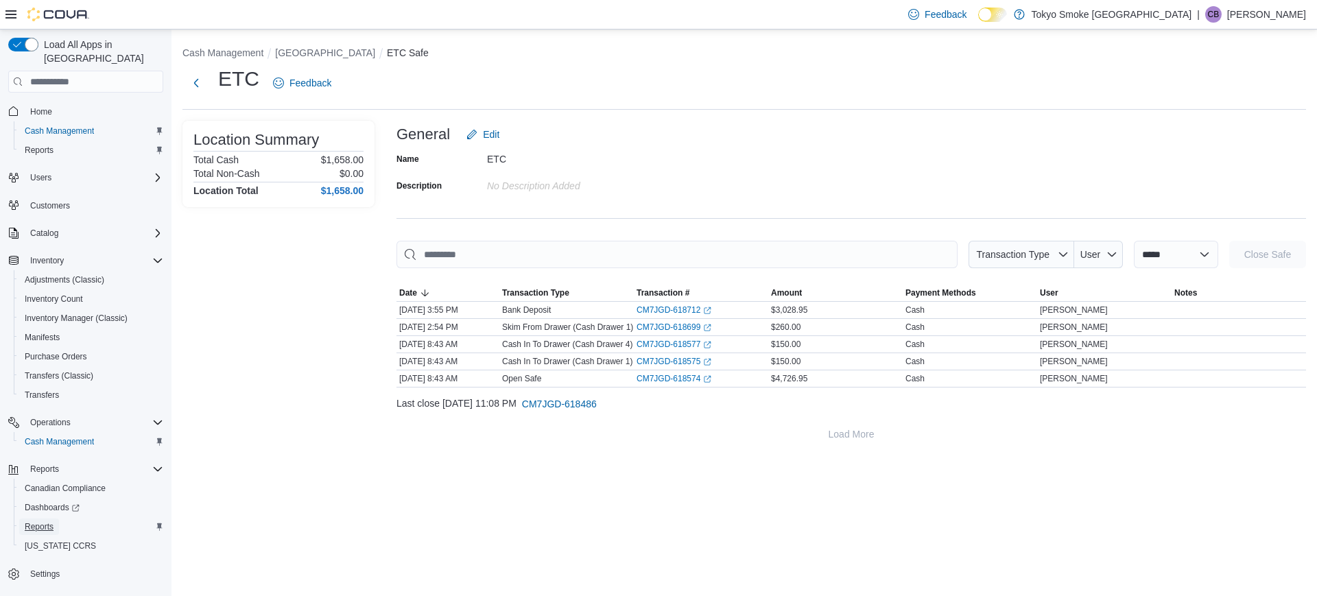
click at [44, 521] on span "Reports" at bounding box center [39, 526] width 29 height 11
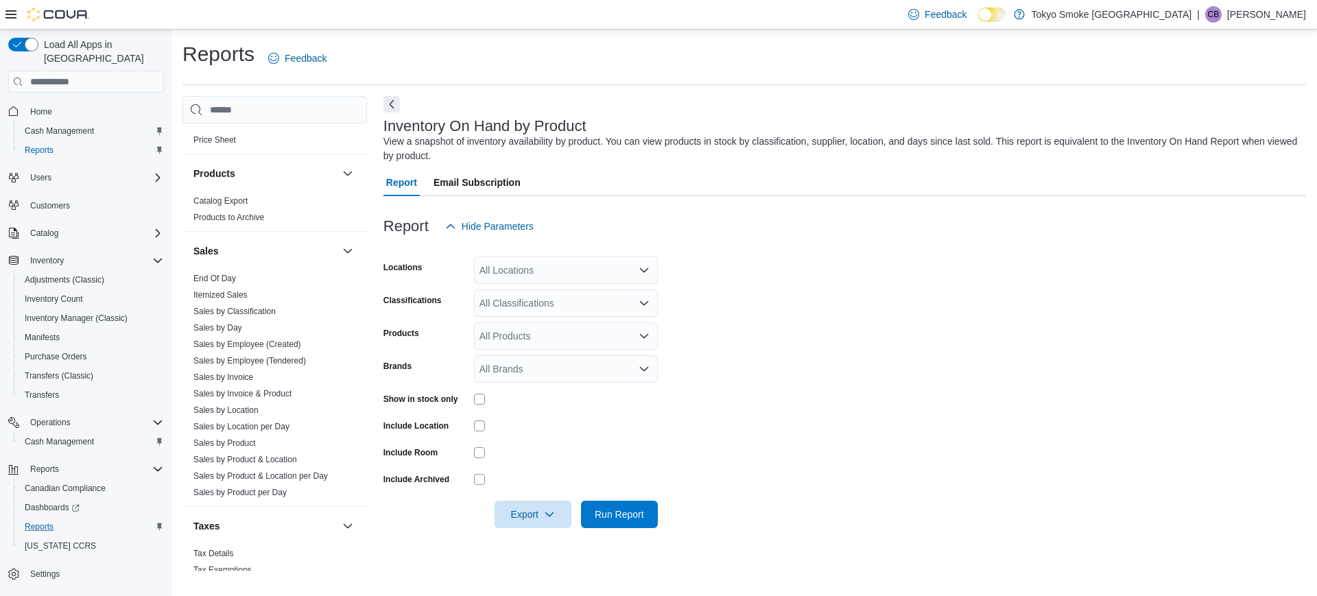
scroll to position [784, 0]
click at [301, 358] on link "Sales by Employee (Tendered)" at bounding box center [249, 359] width 113 height 10
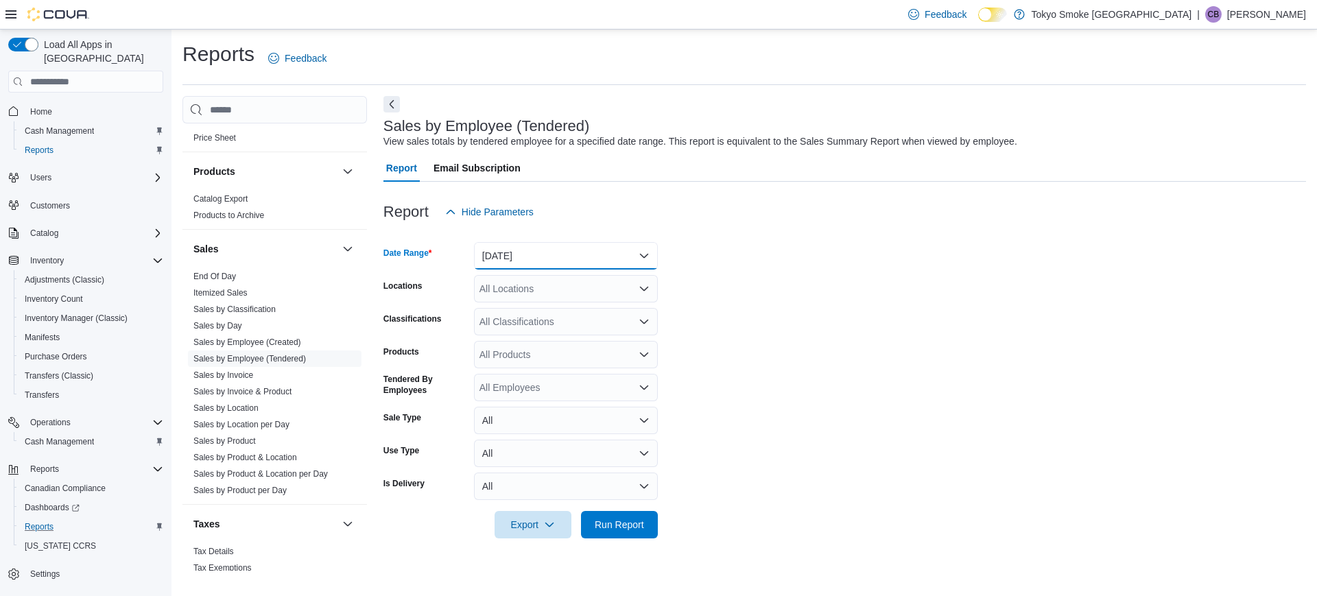
click at [595, 251] on button "[DATE]" at bounding box center [566, 255] width 184 height 27
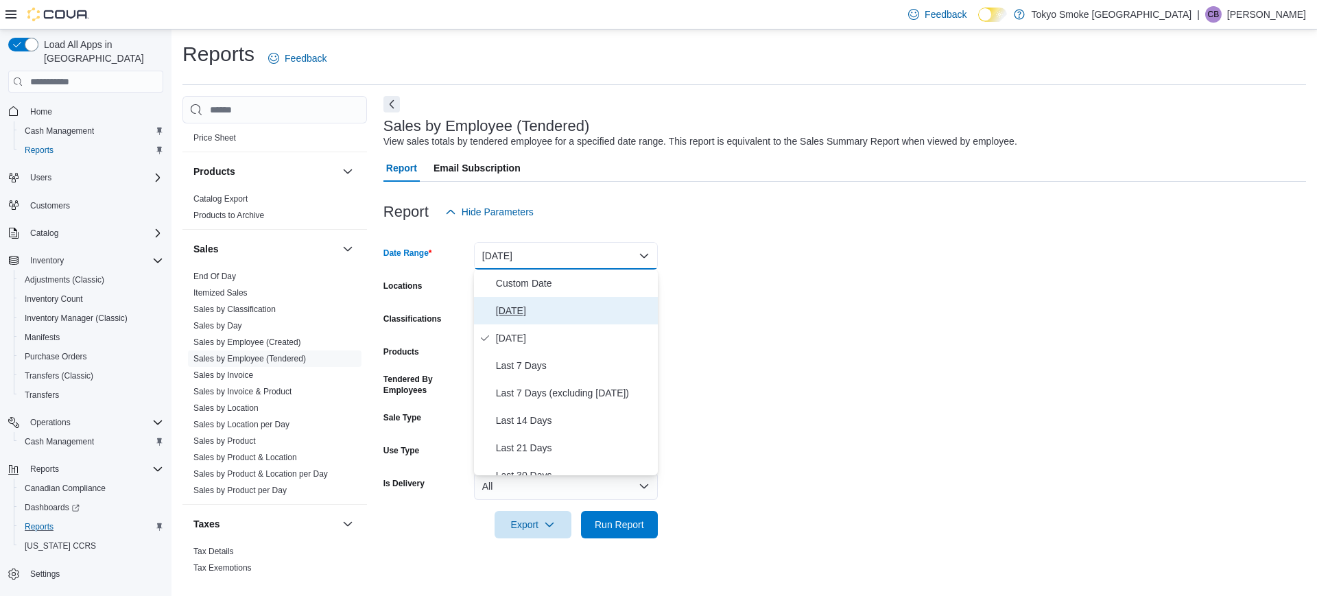
click at [539, 307] on span "[DATE]" at bounding box center [574, 311] width 156 height 16
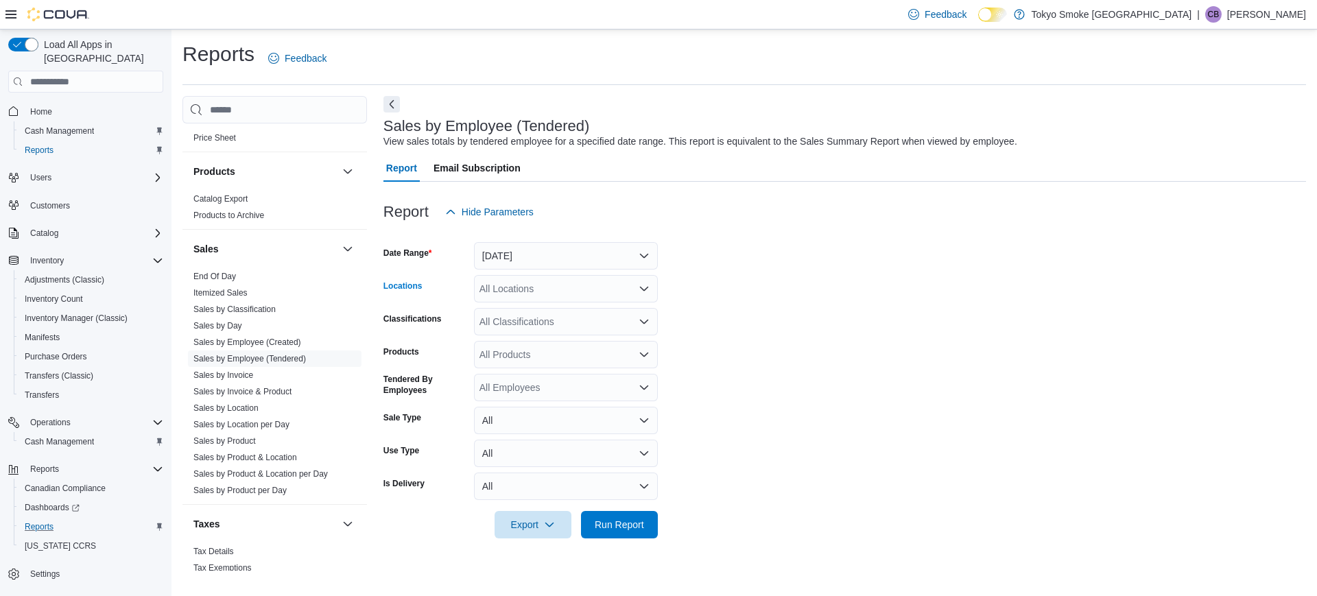
click at [613, 295] on div "All Locations" at bounding box center [566, 288] width 184 height 27
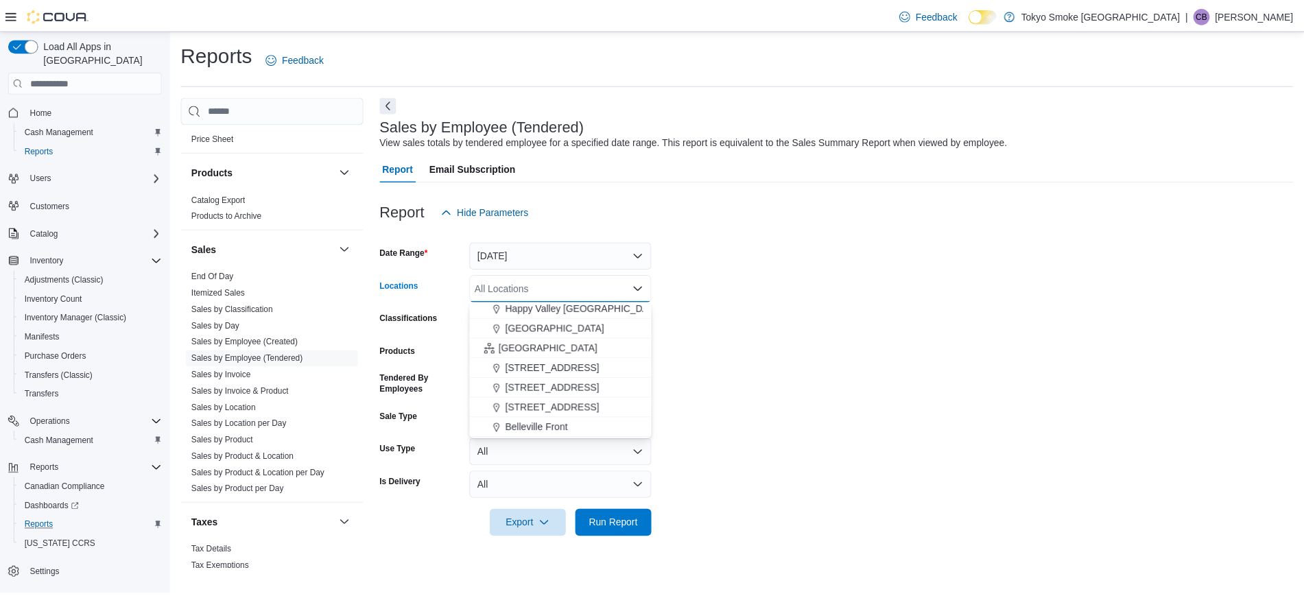
scroll to position [316, 0]
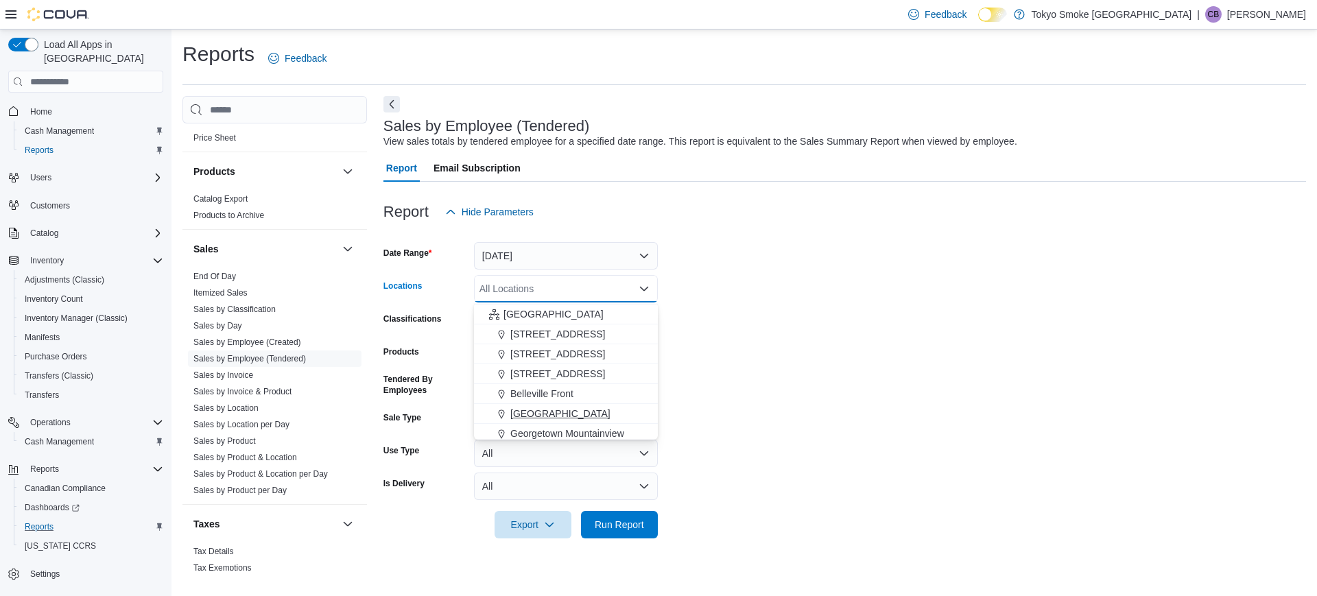
click at [565, 407] on span "[GEOGRAPHIC_DATA]" at bounding box center [560, 414] width 100 height 14
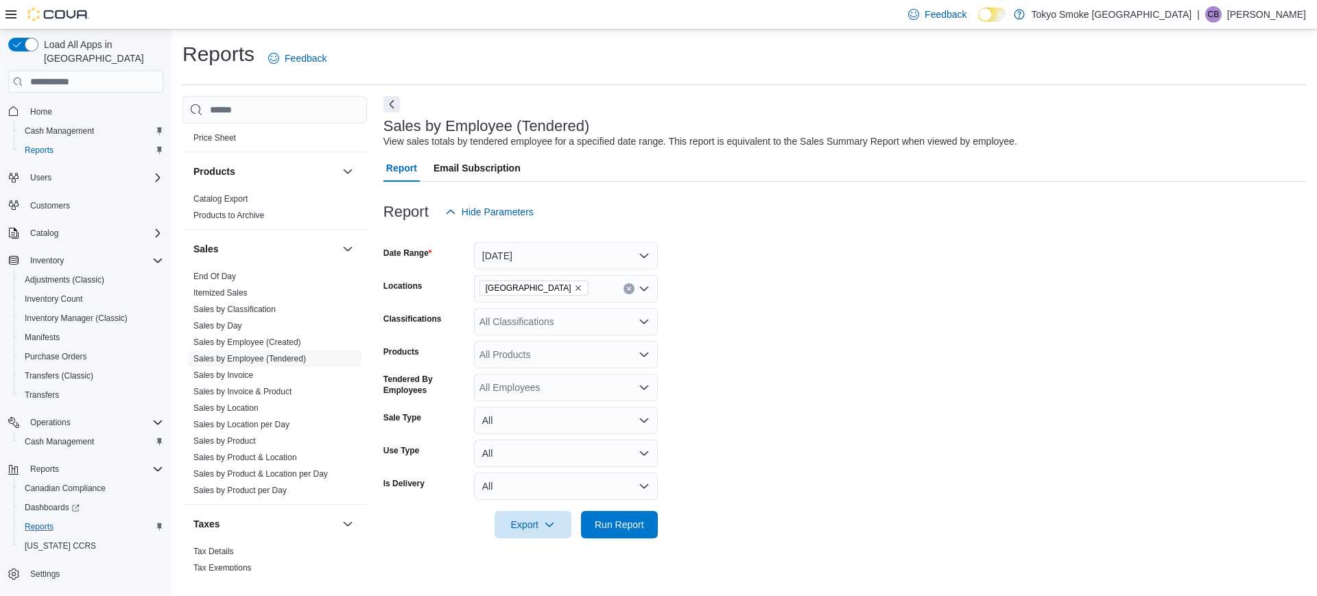
click at [735, 274] on form "Date Range [DATE] Locations [GEOGRAPHIC_DATA] Centre Classifications All Classi…" at bounding box center [845, 382] width 923 height 313
click at [653, 530] on button "Run Report" at bounding box center [619, 523] width 77 height 27
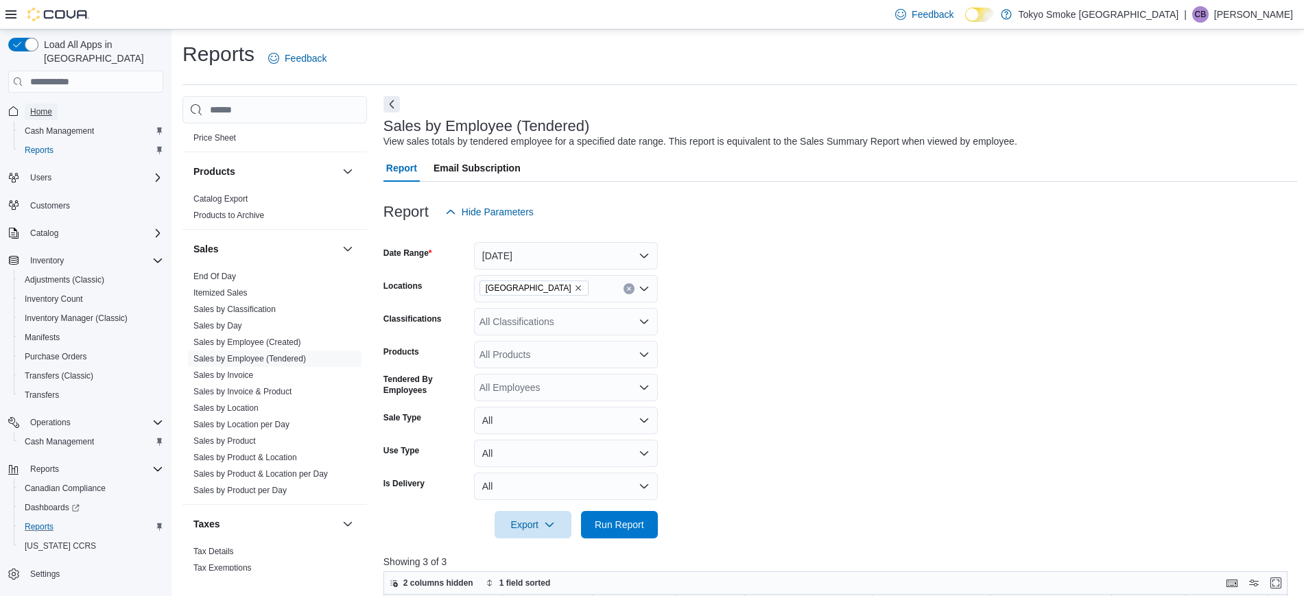
click at [31, 105] on span "Home" at bounding box center [41, 112] width 22 height 16
